Goal: Task Accomplishment & Management: Use online tool/utility

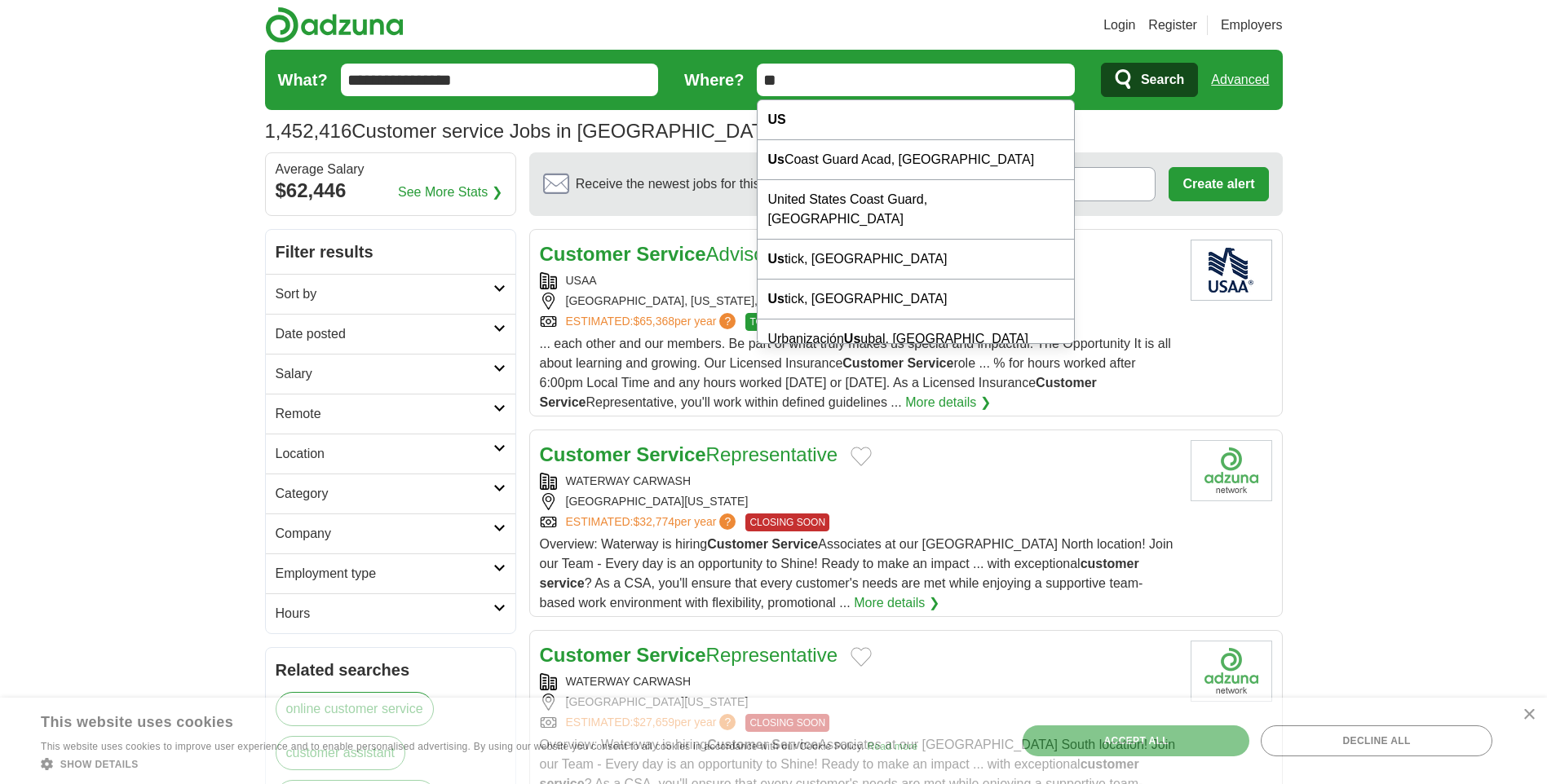
click at [798, 79] on input "**" at bounding box center [915, 79] width 318 height 32
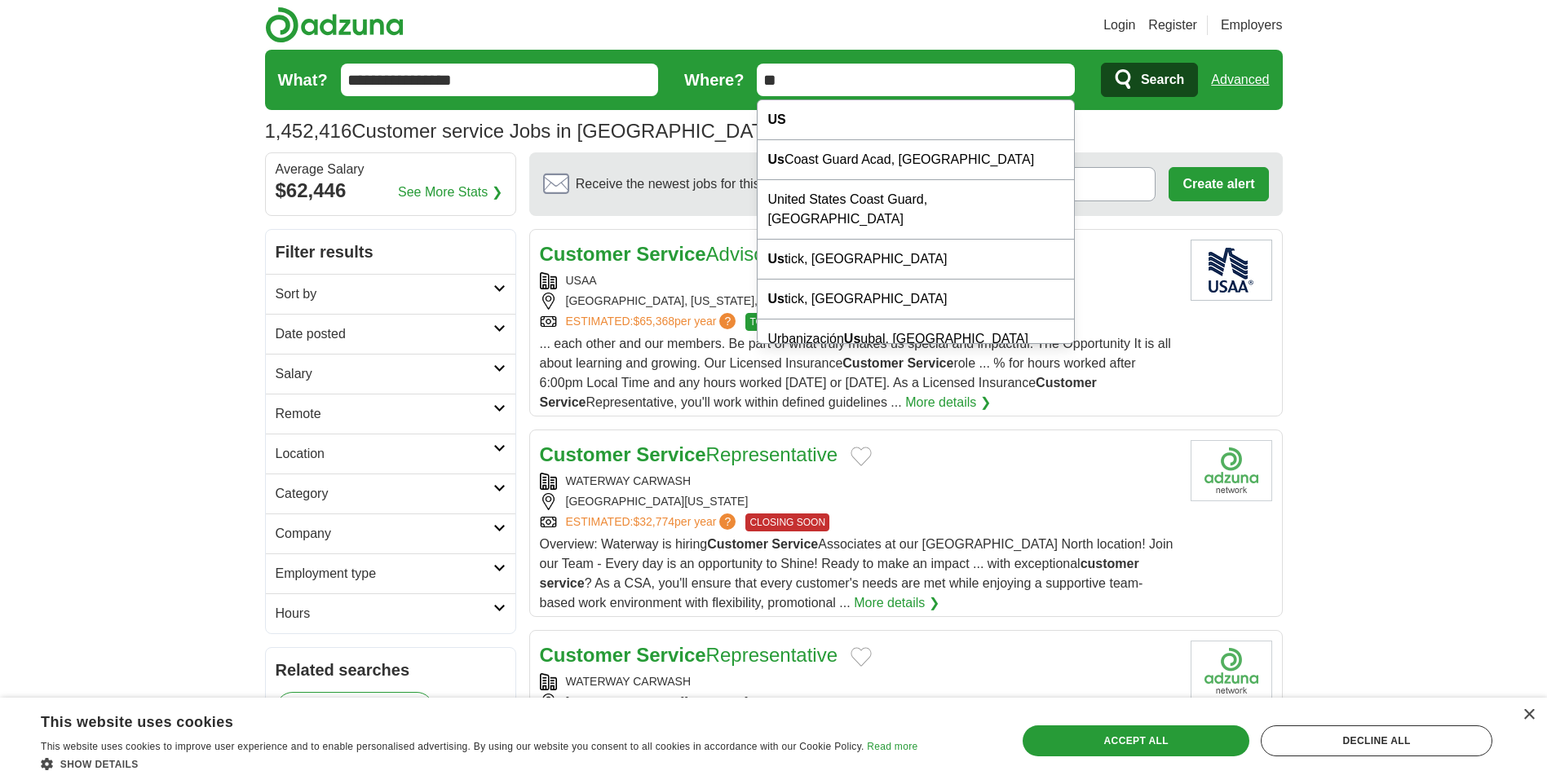
type input "*"
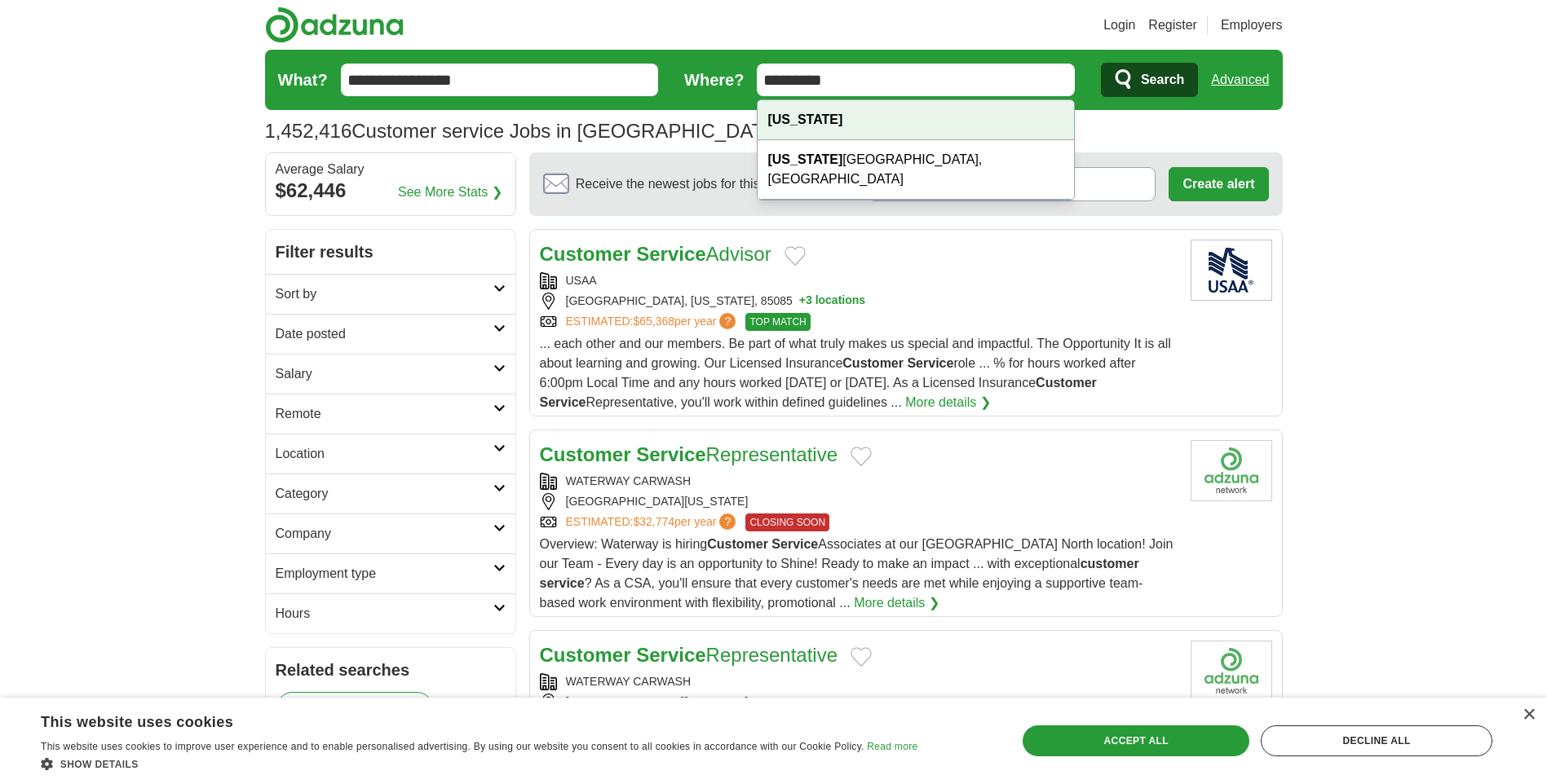
click at [835, 120] on div "[US_STATE]" at bounding box center [915, 120] width 316 height 40
type input "*********"
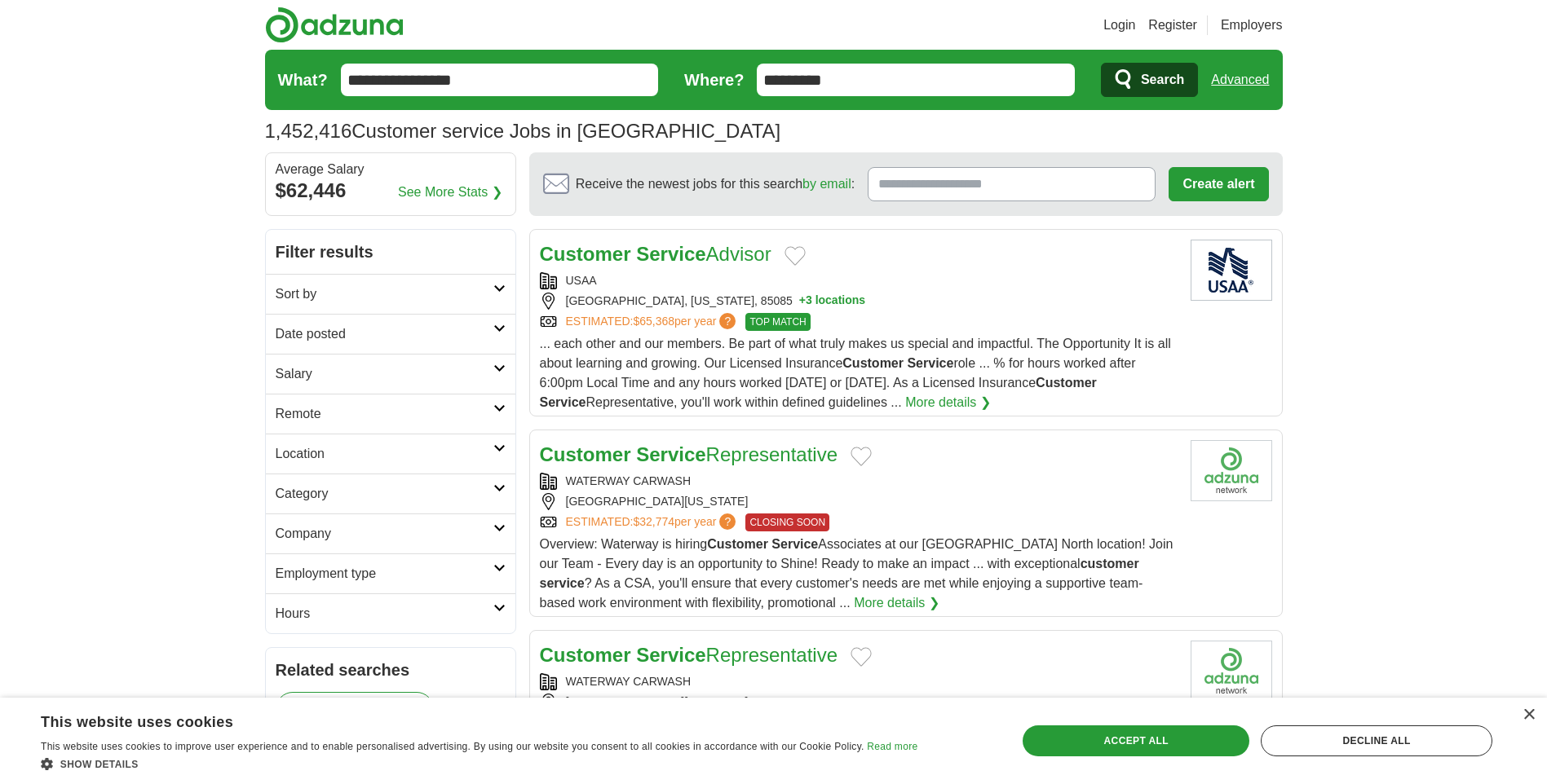
click at [1159, 78] on span "Search" at bounding box center [1162, 79] width 43 height 32
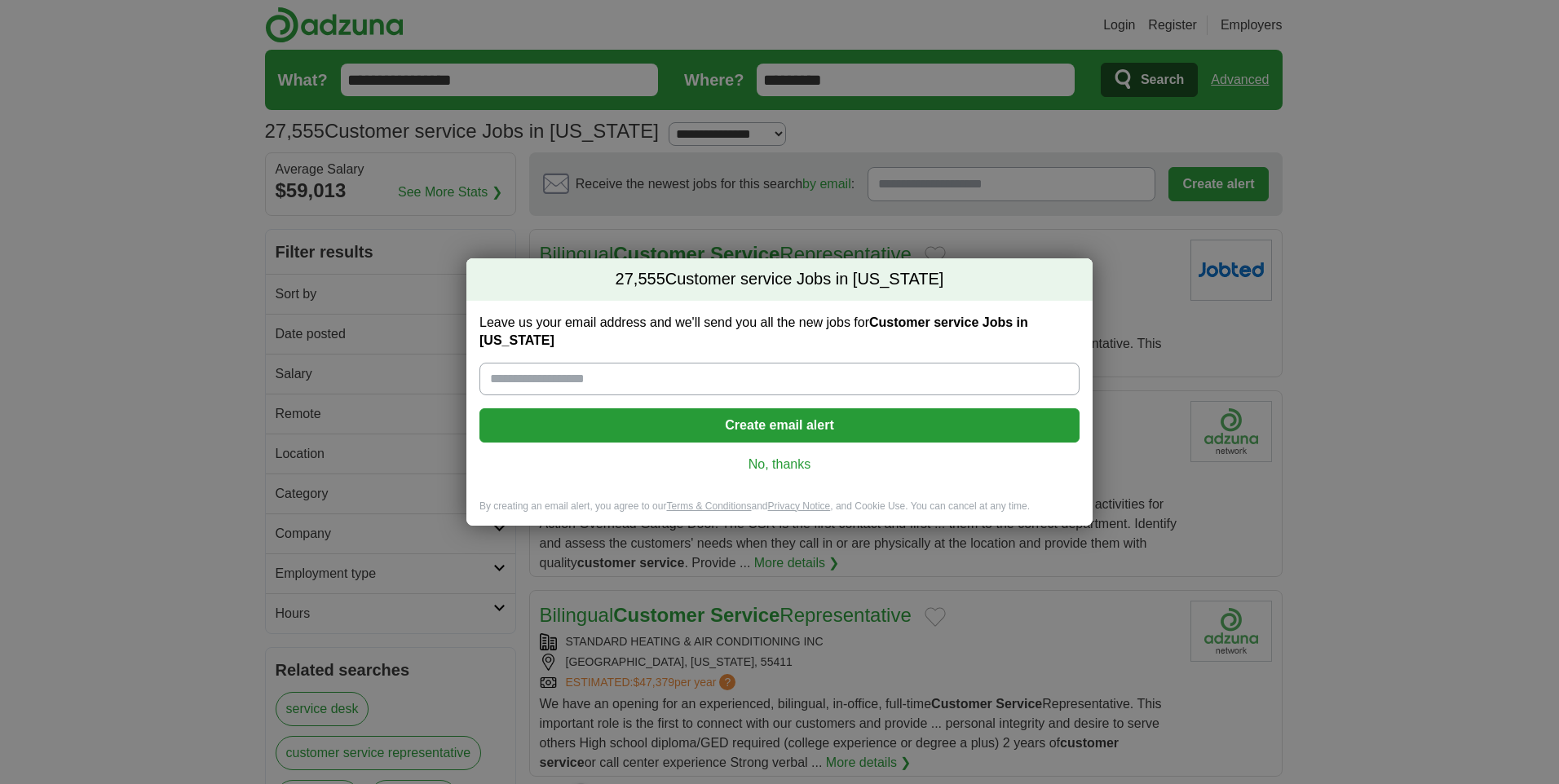
click at [594, 378] on input "Leave us your email address and we'll send you all the new jobs for Customer se…" at bounding box center [779, 378] width 600 height 32
click at [593, 378] on input "Leave us your email address and we'll send you all the new jobs for Customer se…" at bounding box center [779, 378] width 600 height 32
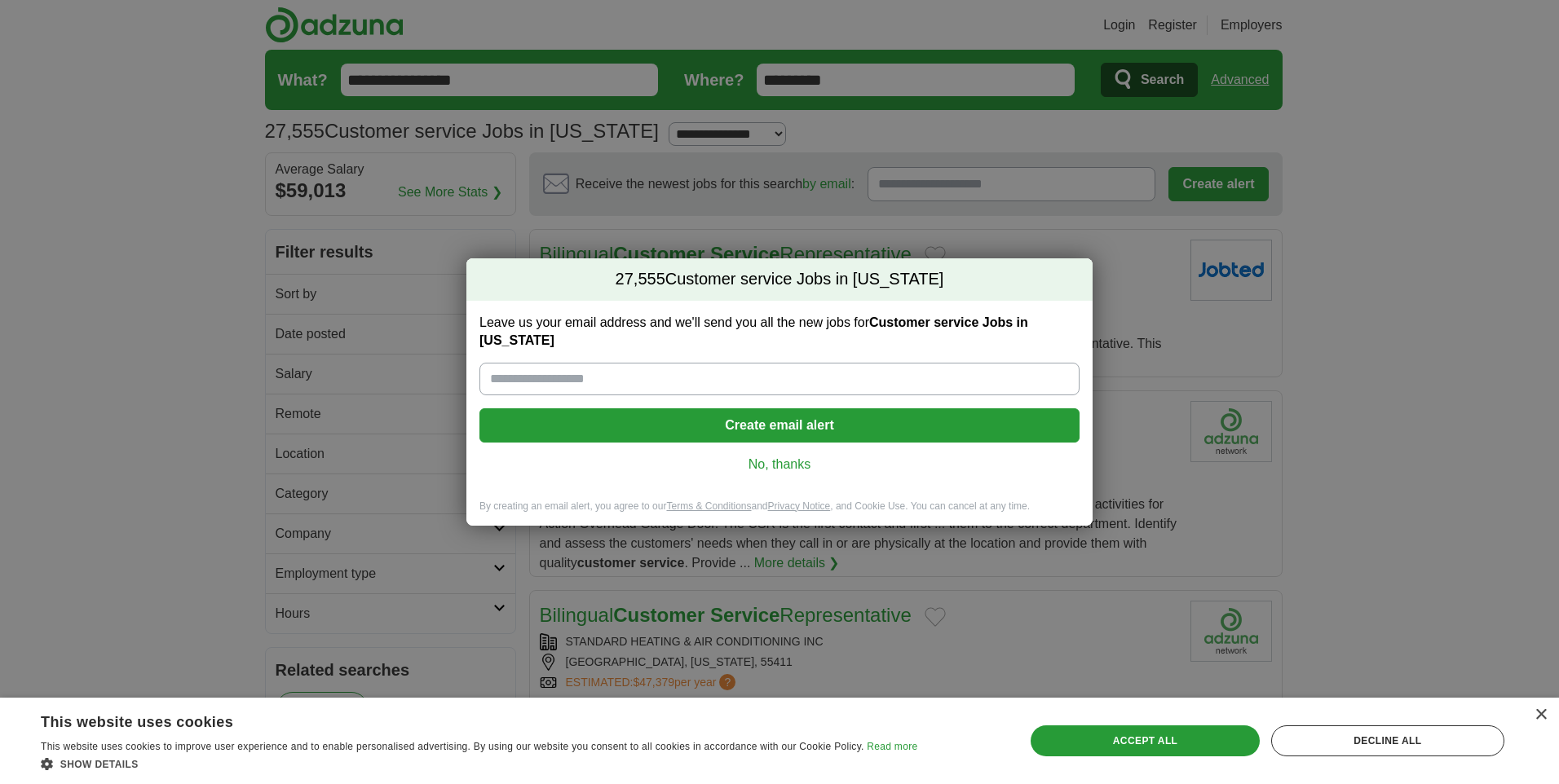
click at [769, 464] on link "No, thanks" at bounding box center [779, 464] width 574 height 18
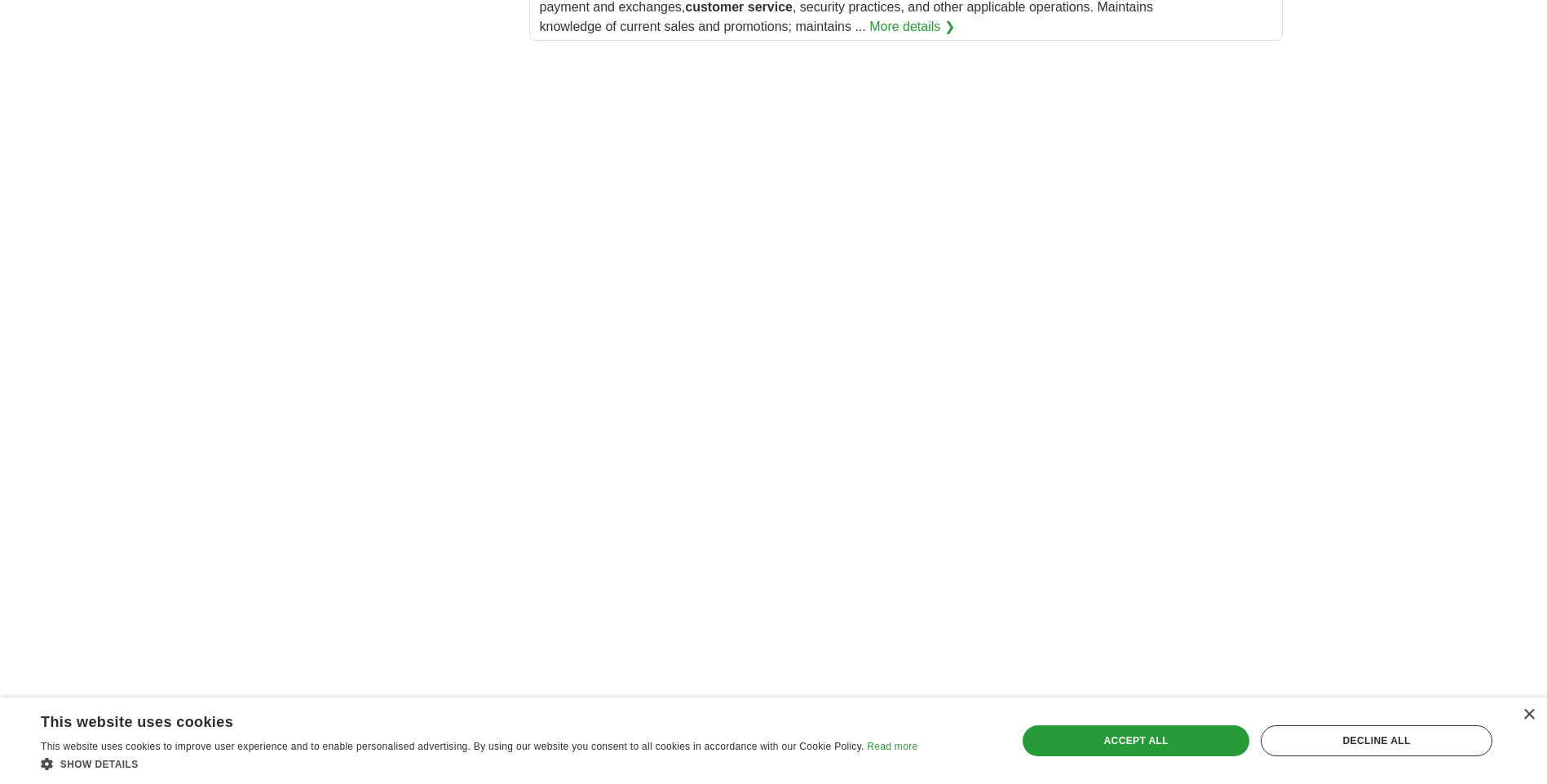
scroll to position [2288, 0]
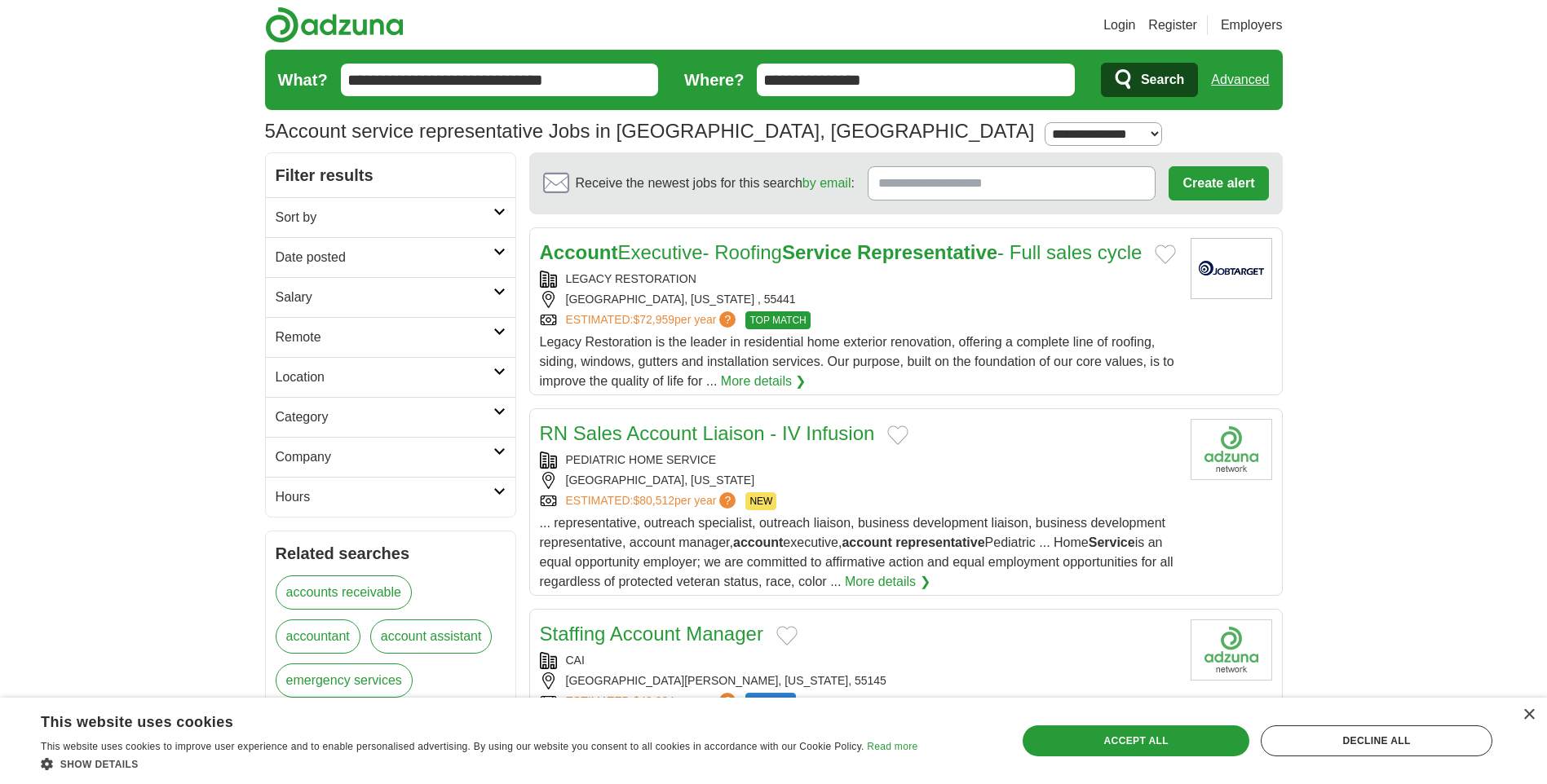
click at [1164, 82] on span "Search" at bounding box center [1162, 79] width 43 height 32
click at [325, 368] on h2 "Location" at bounding box center [384, 377] width 218 height 19
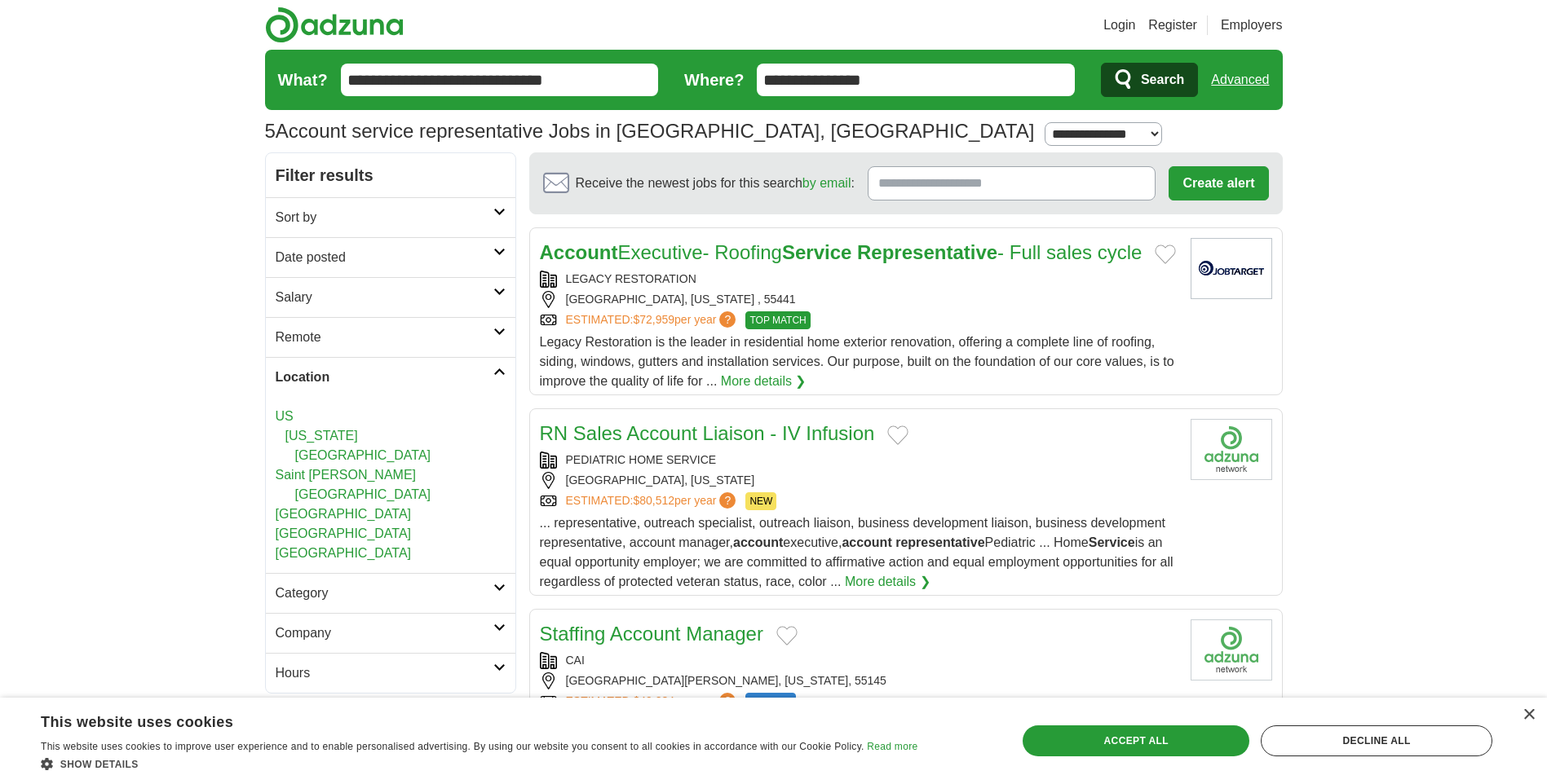
click at [369, 490] on link "[GEOGRAPHIC_DATA]" at bounding box center [363, 494] width 136 height 14
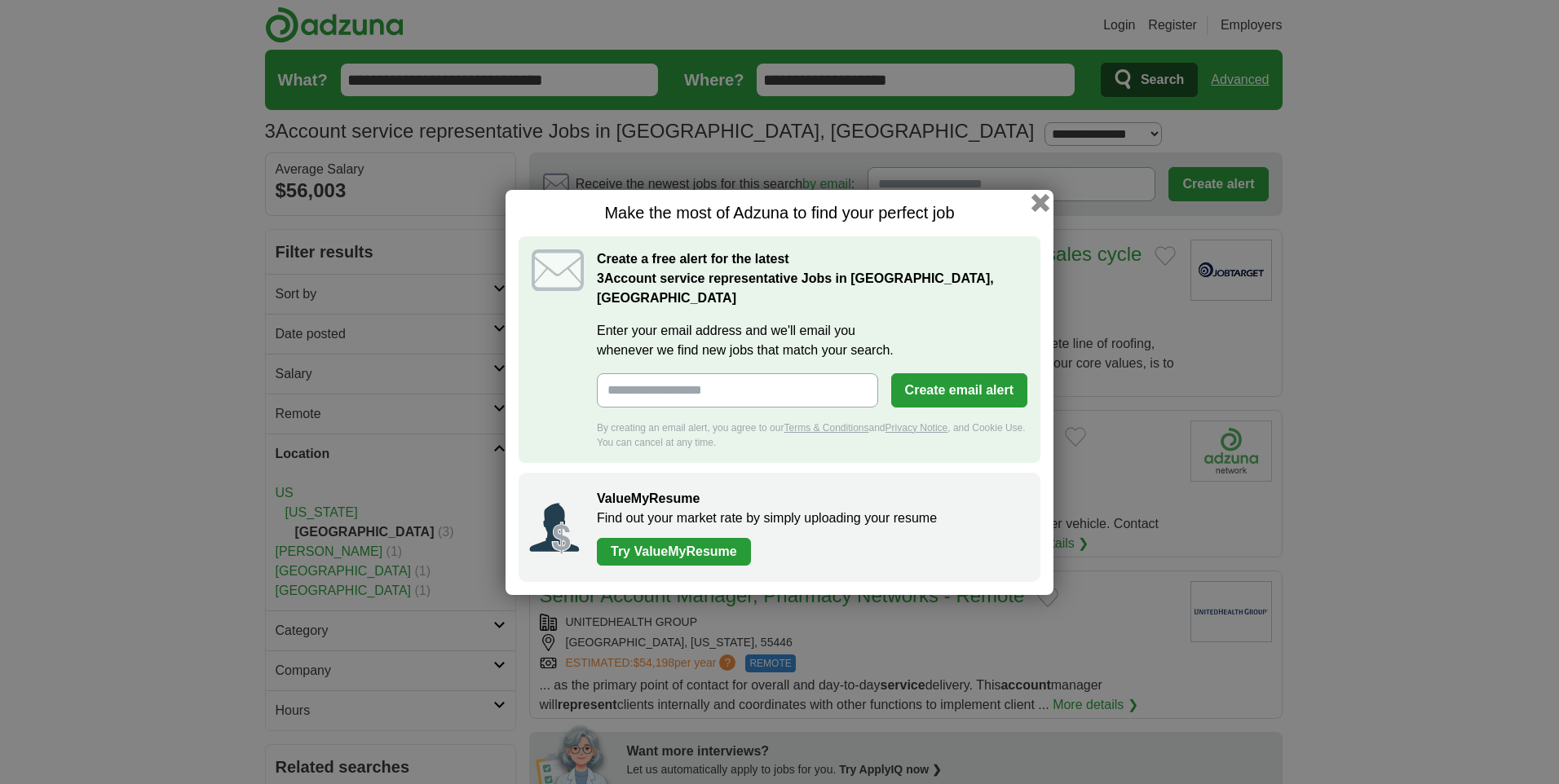
click at [1037, 208] on button "button" at bounding box center [1040, 202] width 18 height 18
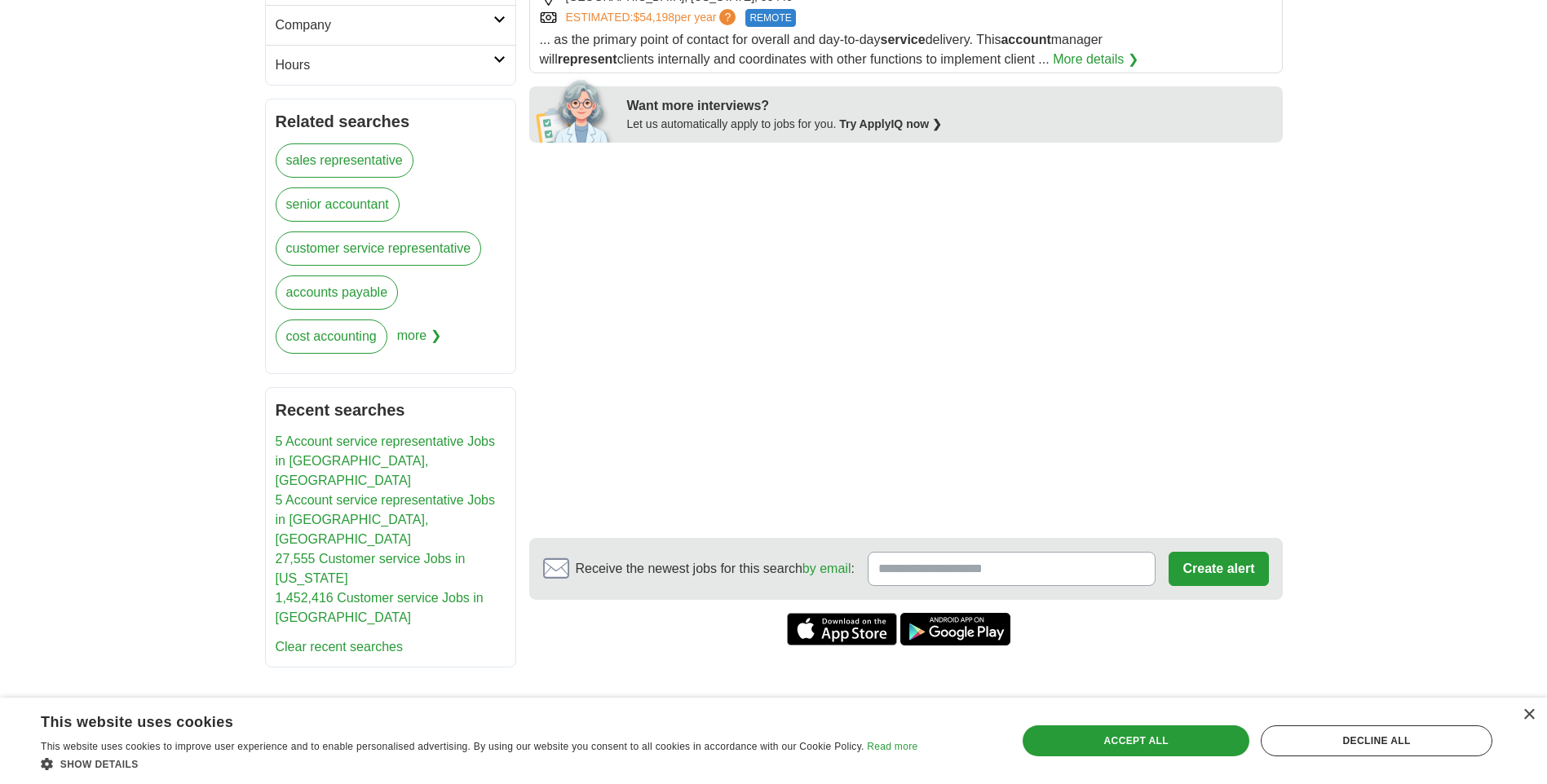
scroll to position [650, 0]
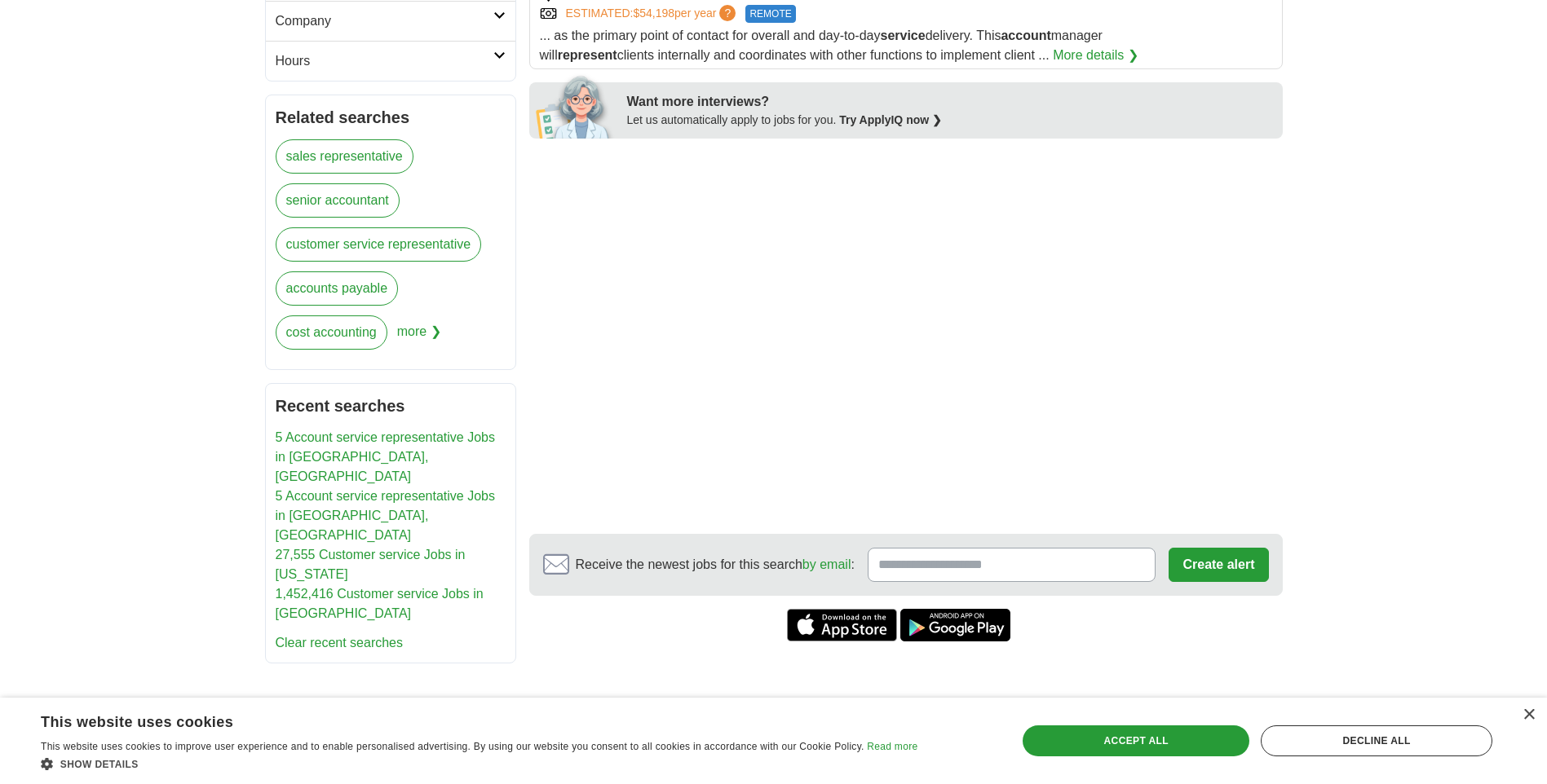
click at [383, 443] on link "5 Account service representative Jobs in [GEOGRAPHIC_DATA], [GEOGRAPHIC_DATA]" at bounding box center [385, 457] width 219 height 53
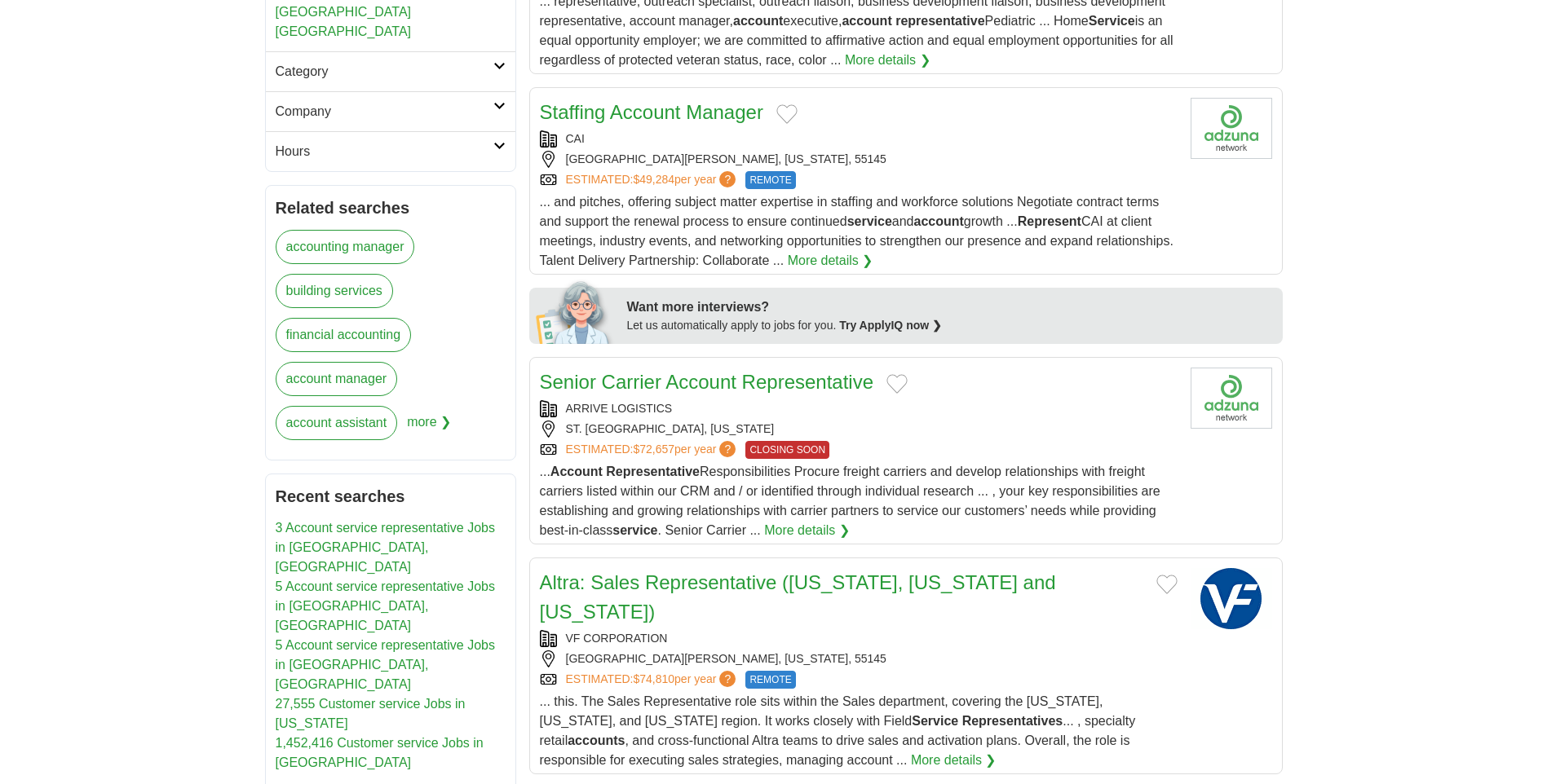
scroll to position [726, 0]
